Goal: Use online tool/utility: Utilize a website feature to perform a specific function

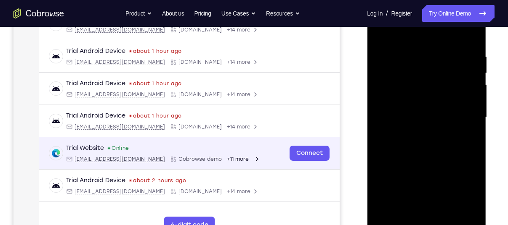
scroll to position [164, 0]
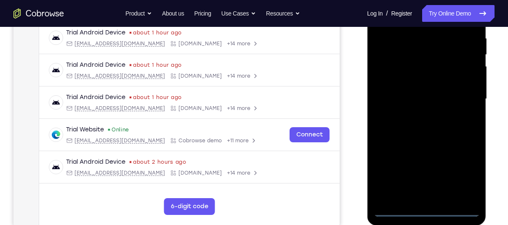
click at [420, 207] on div at bounding box center [426, 98] width 106 height 235
click at [428, 213] on div at bounding box center [426, 98] width 106 height 235
click at [466, 171] on div at bounding box center [426, 98] width 106 height 235
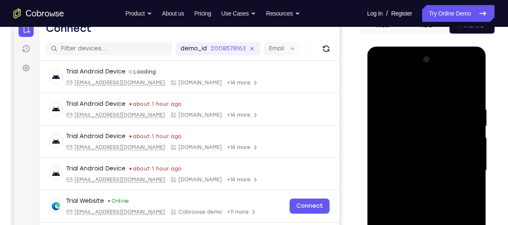
scroll to position [87, 0]
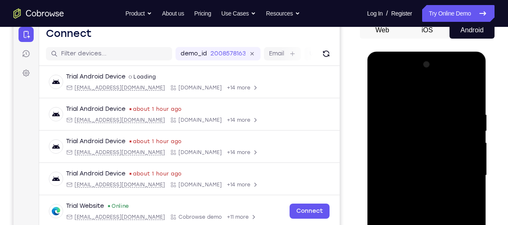
click at [396, 89] on div at bounding box center [426, 175] width 106 height 235
click at [400, 125] on div at bounding box center [426, 175] width 106 height 235
click at [396, 160] on div at bounding box center [426, 175] width 106 height 235
click at [409, 206] on div at bounding box center [426, 175] width 106 height 235
click at [420, 174] on div at bounding box center [426, 175] width 106 height 235
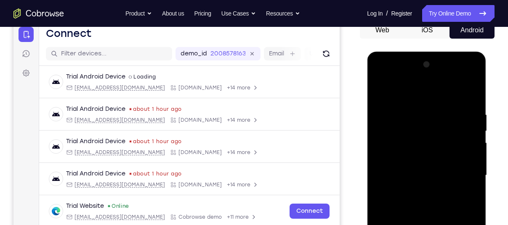
click at [423, 189] on div at bounding box center [426, 175] width 106 height 235
click at [464, 197] on div at bounding box center [426, 175] width 106 height 235
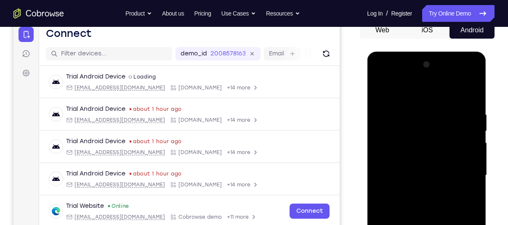
click at [464, 197] on div at bounding box center [426, 175] width 106 height 235
click at [467, 212] on div at bounding box center [426, 175] width 106 height 235
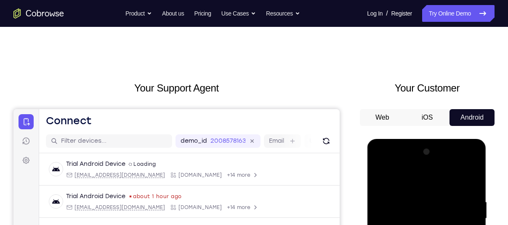
scroll to position [69, 0]
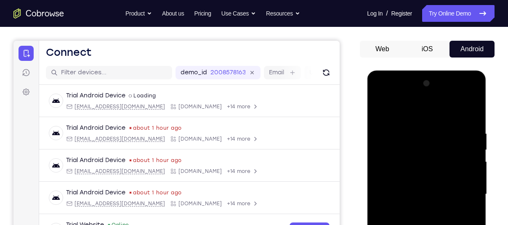
click at [391, 188] on div at bounding box center [426, 194] width 106 height 235
click at [391, 201] on div at bounding box center [426, 194] width 106 height 235
click at [474, 201] on div at bounding box center [426, 194] width 106 height 235
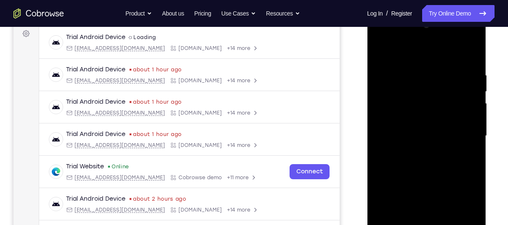
scroll to position [122, 0]
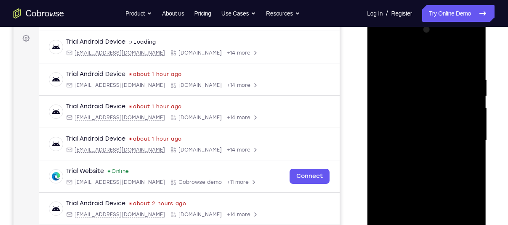
click at [415, 183] on div at bounding box center [426, 140] width 106 height 235
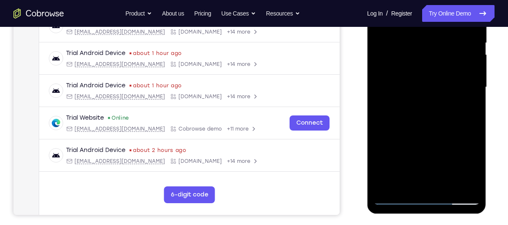
click at [378, 197] on div at bounding box center [426, 87] width 106 height 235
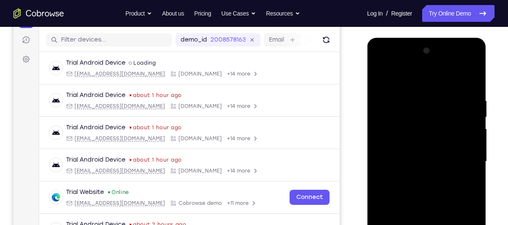
scroll to position [101, 0]
click at [418, 149] on div at bounding box center [426, 162] width 106 height 235
click at [421, 134] on div at bounding box center [426, 162] width 106 height 235
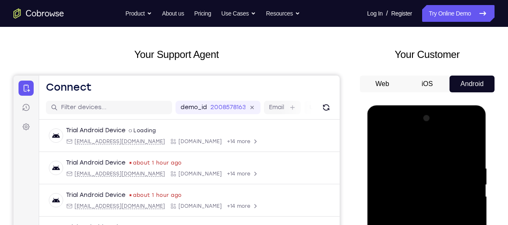
scroll to position [33, 0]
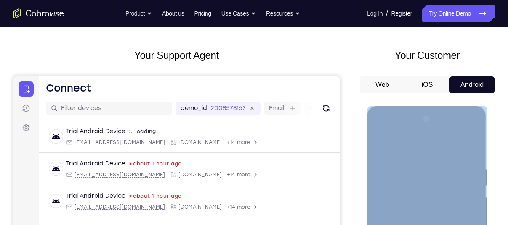
drag, startPoint x: 412, startPoint y: 112, endPoint x: 415, endPoint y: 184, distance: 72.4
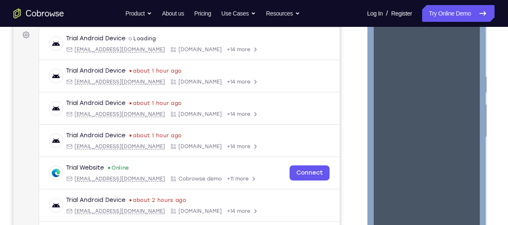
scroll to position [126, 0]
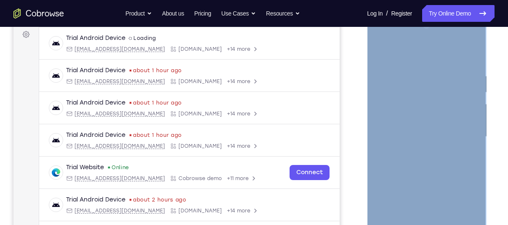
click at [381, 89] on div at bounding box center [426, 136] width 106 height 235
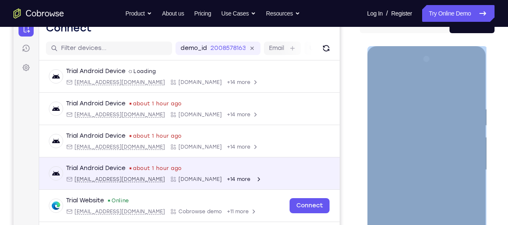
scroll to position [93, 0]
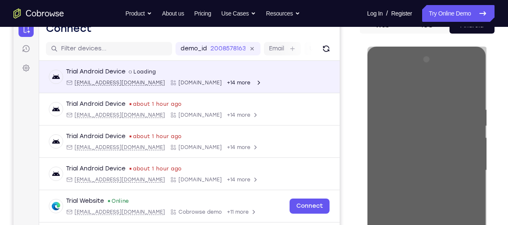
click at [227, 82] on span "+14 more" at bounding box center [239, 82] width 24 height 7
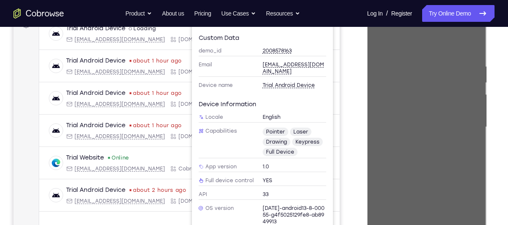
scroll to position [25, 0]
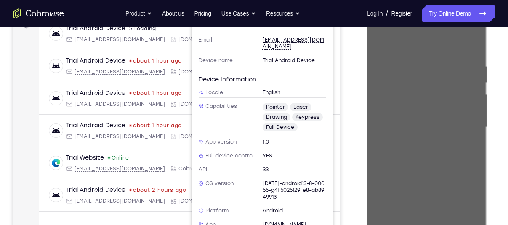
click at [114, 219] on div "Trial Android Device spin2 Loading [EMAIL_ADDRESS][DOMAIN_NAME] [DOMAIN_NAME] +…" at bounding box center [189, 135] width 300 height 235
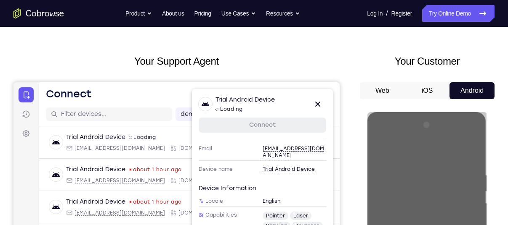
scroll to position [0, 0]
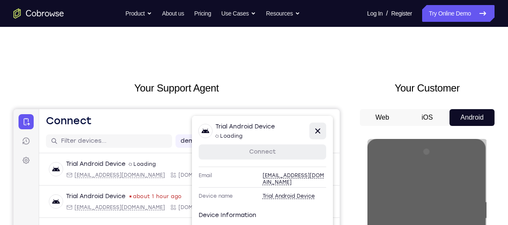
click at [314, 132] on icon at bounding box center [317, 131] width 10 height 10
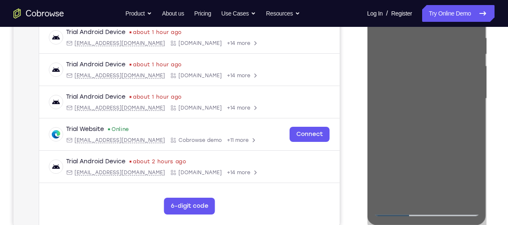
scroll to position [164, 0]
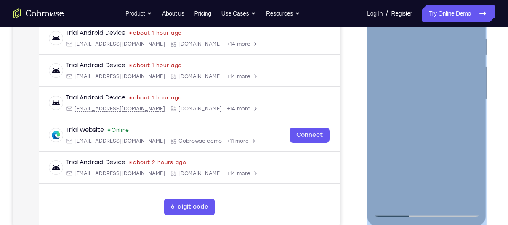
click at [423, 89] on div at bounding box center [426, 99] width 106 height 235
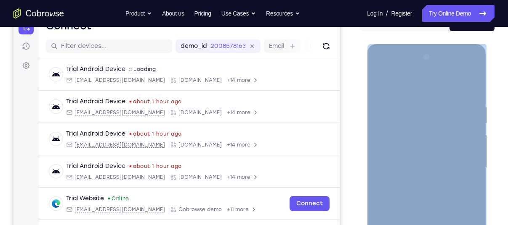
scroll to position [94, 0]
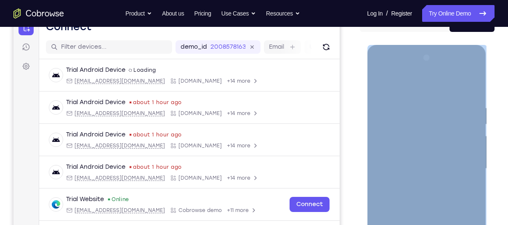
click at [425, 109] on div at bounding box center [426, 168] width 106 height 235
click at [425, 173] on div at bounding box center [426, 168] width 106 height 235
click at [418, 58] on div at bounding box center [426, 168] width 106 height 235
click at [386, 56] on div at bounding box center [426, 168] width 106 height 235
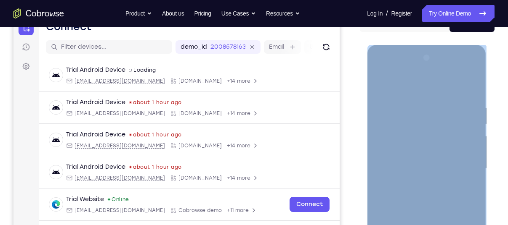
click at [427, 174] on div at bounding box center [426, 168] width 106 height 235
click at [422, 181] on div at bounding box center [426, 168] width 106 height 235
click at [393, 207] on div at bounding box center [426, 168] width 106 height 235
click at [411, 182] on div at bounding box center [426, 168] width 106 height 235
click at [412, 182] on div at bounding box center [426, 168] width 106 height 235
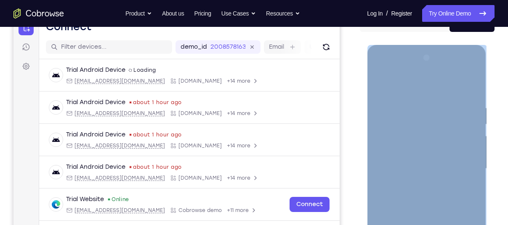
drag, startPoint x: 412, startPoint y: 182, endPoint x: 392, endPoint y: 207, distance: 32.0
click at [392, 207] on div at bounding box center [426, 168] width 106 height 235
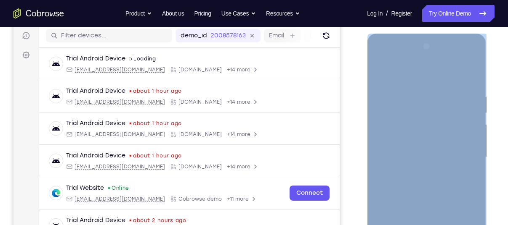
scroll to position [106, 0]
click at [403, 191] on div at bounding box center [426, 157] width 106 height 235
click at [398, 188] on div at bounding box center [426, 157] width 106 height 235
click at [400, 188] on div at bounding box center [426, 157] width 106 height 235
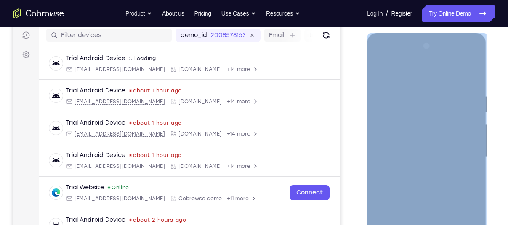
click at [402, 188] on div at bounding box center [426, 157] width 106 height 235
click at [404, 179] on div at bounding box center [426, 157] width 106 height 235
click at [403, 186] on div at bounding box center [426, 157] width 106 height 235
click at [408, 187] on div at bounding box center [426, 157] width 106 height 235
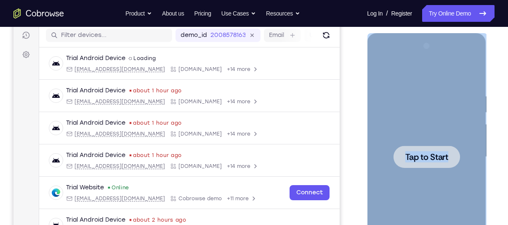
click at [413, 187] on div at bounding box center [426, 157] width 106 height 235
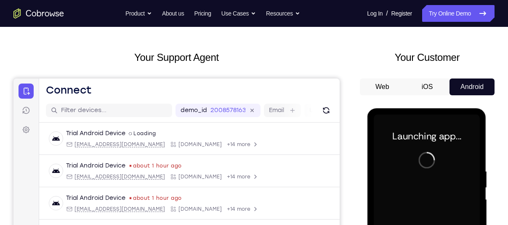
scroll to position [0, 0]
